Goal: Navigation & Orientation: Find specific page/section

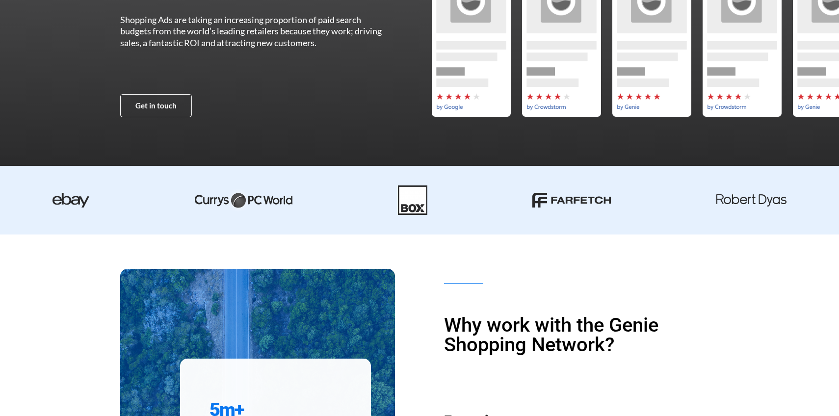
scroll to position [130, 0]
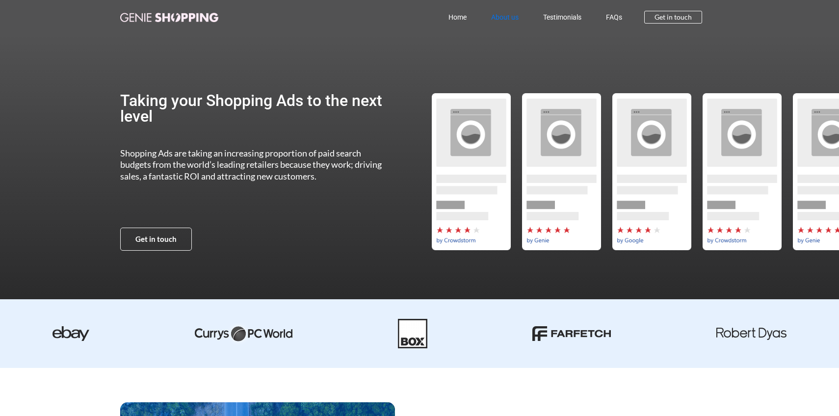
click at [514, 15] on link "About us" at bounding box center [505, 17] width 52 height 23
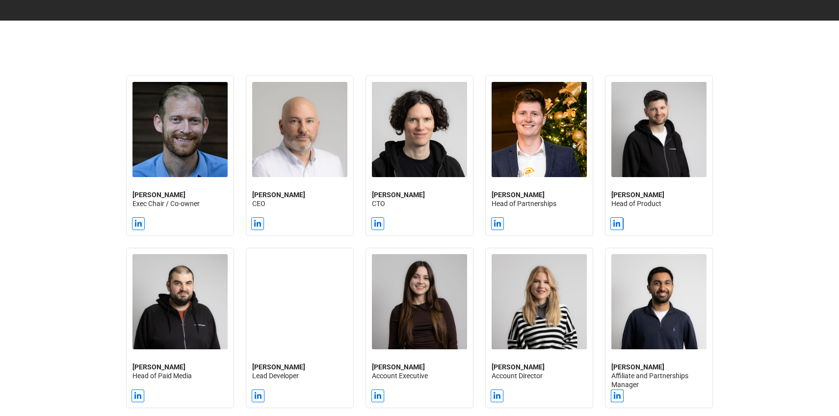
scroll to position [657, 0]
